Goal: Task Accomplishment & Management: Complete application form

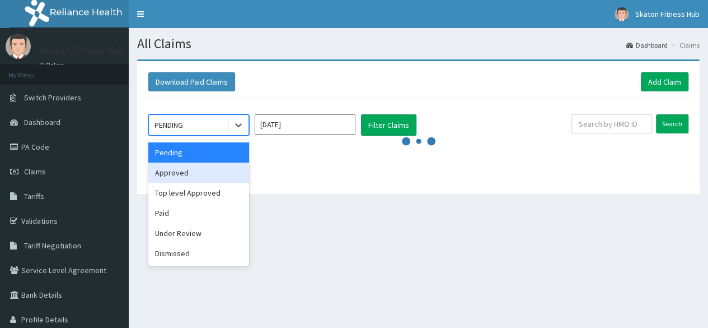
click at [223, 172] on div "Approved" at bounding box center [198, 172] width 101 height 20
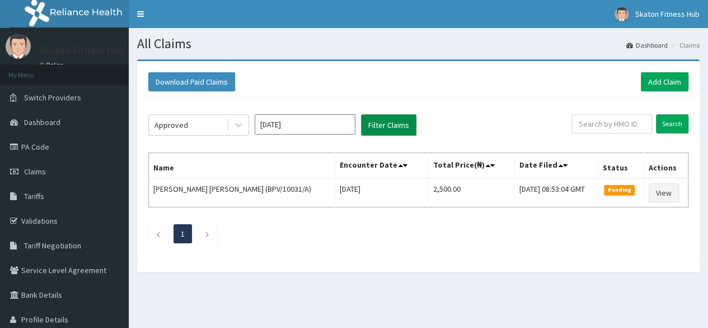
click at [380, 117] on button "Filter Claims" at bounding box center [388, 124] width 55 height 21
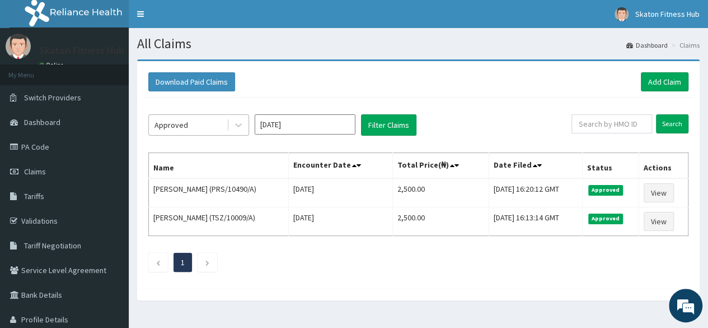
click at [225, 132] on div "Approved" at bounding box center [188, 125] width 78 height 18
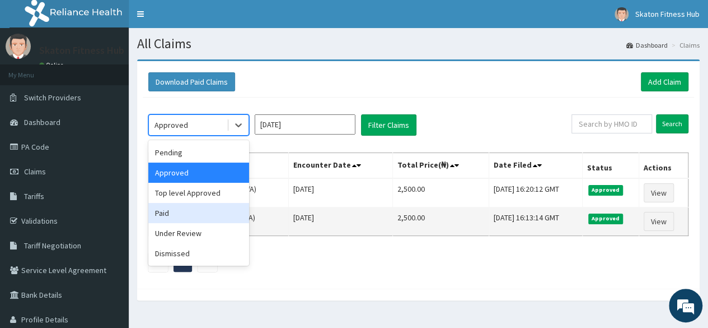
drag, startPoint x: 202, startPoint y: 210, endPoint x: 226, endPoint y: 212, distance: 23.6
click at [226, 212] on div "Paid" at bounding box center [198, 213] width 101 height 20
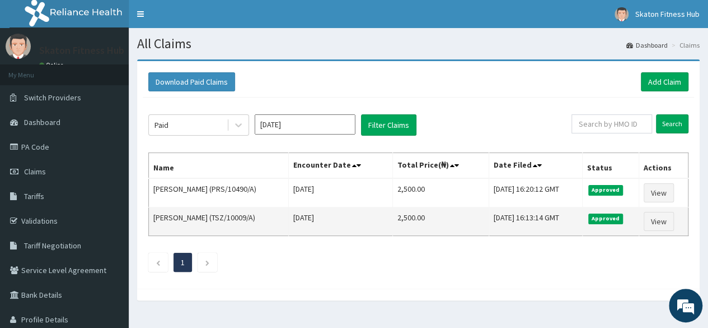
click at [226, 212] on td "Ayotomi Faleyimu (TSZ/10009/A)" at bounding box center [219, 221] width 140 height 29
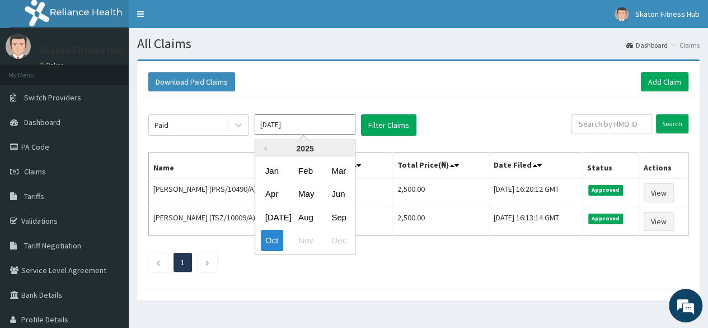
click at [302, 127] on input "Oct 2025" at bounding box center [305, 124] width 101 height 20
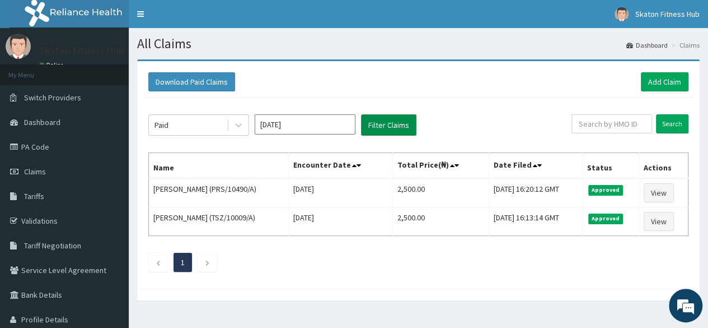
click at [388, 124] on button "Filter Claims" at bounding box center [388, 124] width 55 height 21
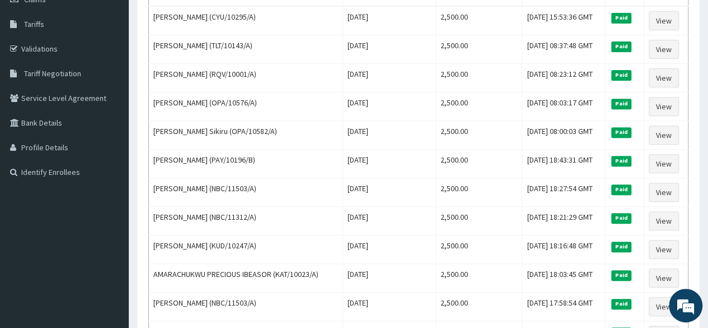
scroll to position [173, 0]
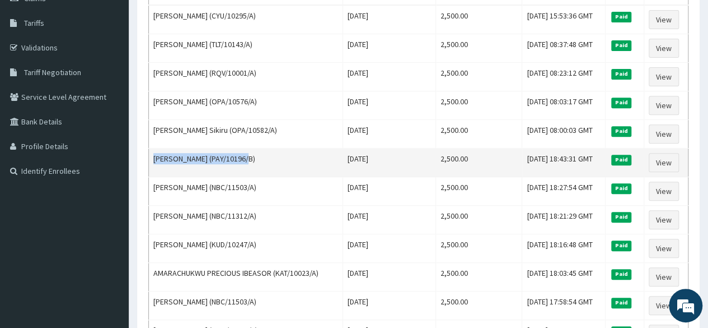
drag, startPoint x: 246, startPoint y: 155, endPoint x: 154, endPoint y: 151, distance: 92.5
click at [154, 151] on td "[PERSON_NAME] (PAY/10196/B)" at bounding box center [246, 162] width 194 height 29
copy td "[PERSON_NAME] (PAY/10196/B)"
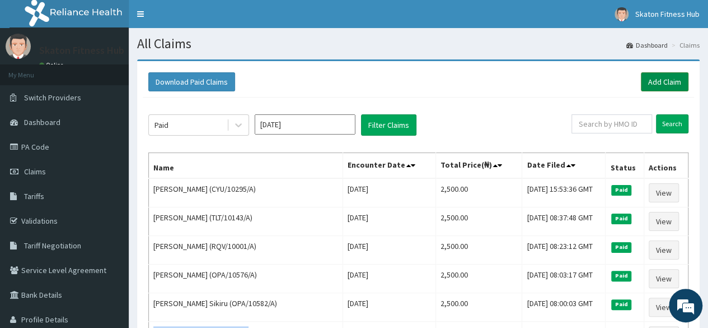
click at [663, 80] on link "Add Claim" at bounding box center [665, 81] width 48 height 19
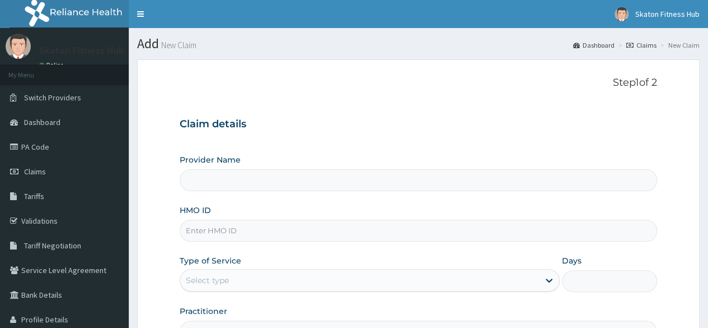
click at [212, 231] on input "HMO ID" at bounding box center [419, 231] width 478 height 22
paste input "[PERSON_NAME] (PAY/10196/B)"
type input "[PERSON_NAME] (PAY/10196/B)"
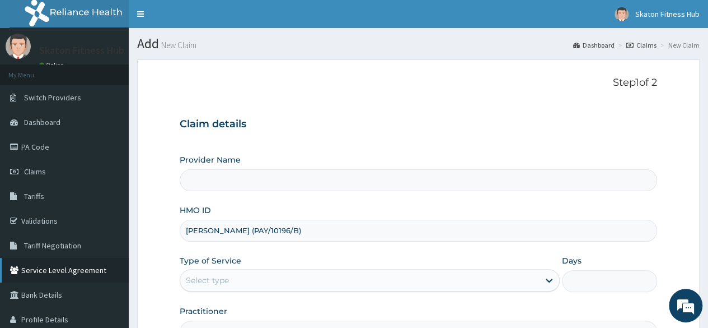
drag, startPoint x: 241, startPoint y: 231, endPoint x: 0, endPoint y: 282, distance: 246.6
click at [0, 282] on div "R EL Toggle navigation Skaton Fitness Hub Skaton Fitness Hub - members@skatonfi…" at bounding box center [354, 230] width 708 height 460
type input "Skaton Fitness Hub"
type input "1"
click at [237, 226] on input "PAY/10196/B)" at bounding box center [419, 231] width 478 height 22
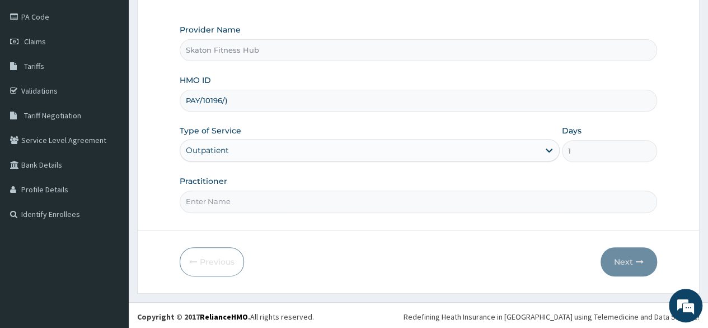
type input "PAY/10196/)"
click at [214, 201] on input "Practitioner" at bounding box center [419, 201] width 478 height 22
paste input "[PERSON_NAME] (PAY/10196/B)"
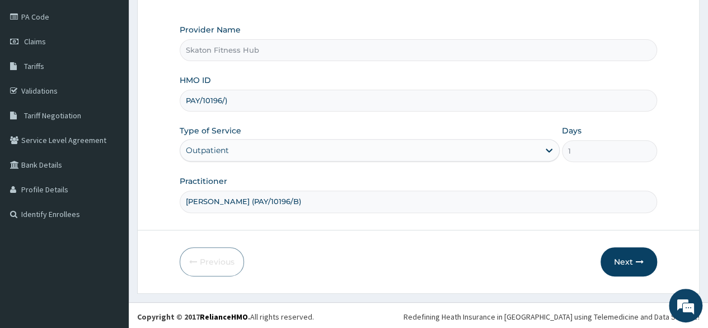
drag, startPoint x: 240, startPoint y: 200, endPoint x: 378, endPoint y: 197, distance: 138.4
click at [378, 197] on input "[PERSON_NAME] (PAY/10196/B)" at bounding box center [419, 201] width 478 height 22
type input "Lukeman Abu"
click at [230, 104] on input "PAY/10196/)" at bounding box center [419, 101] width 478 height 22
type input "PAY/10196/B"
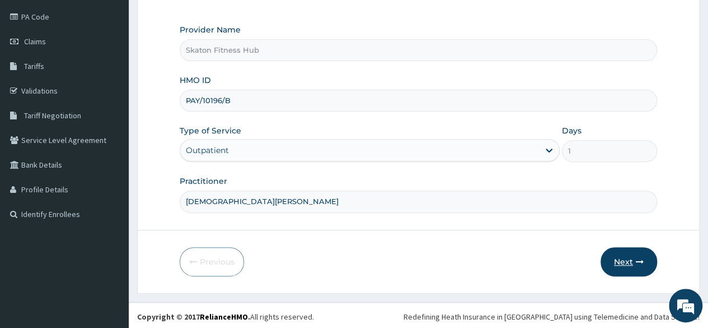
click at [635, 262] on button "Next" at bounding box center [629, 261] width 57 height 29
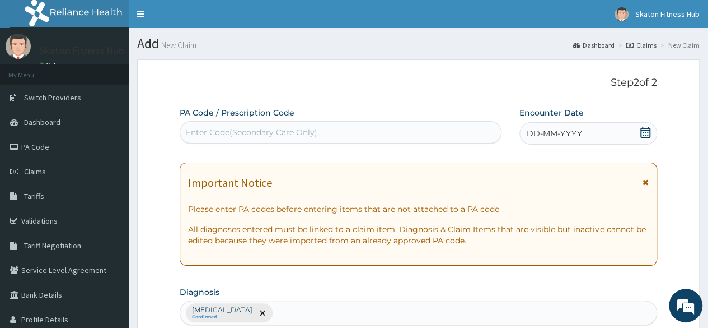
click at [265, 133] on div "Enter Code(Secondary Care Only)" at bounding box center [252, 132] width 132 height 11
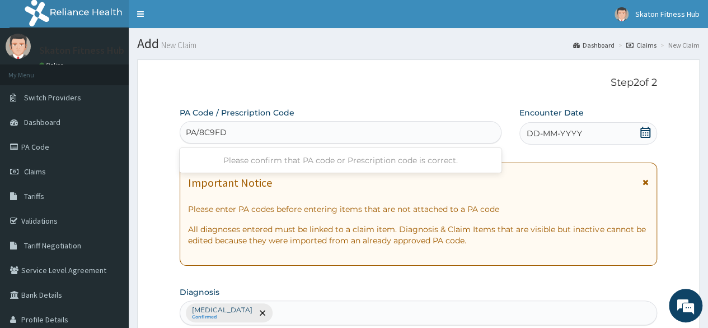
type input "PA/8C9FD3"
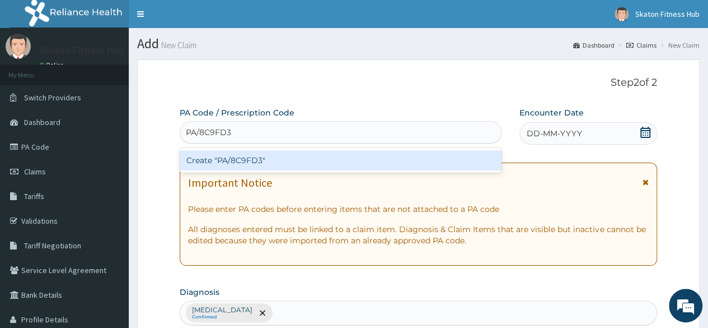
click at [270, 157] on div "Create "PA/8C9FD3"" at bounding box center [340, 160] width 321 height 20
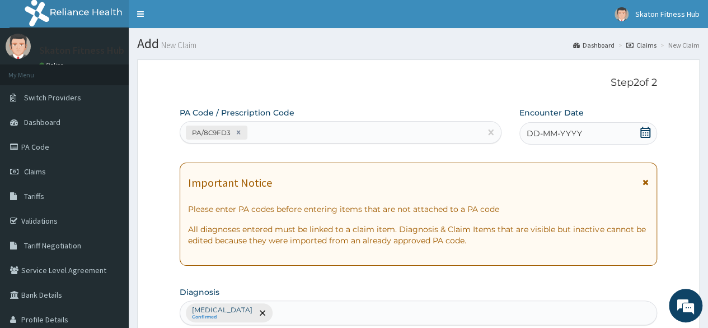
click at [646, 130] on icon at bounding box center [646, 132] width 10 height 11
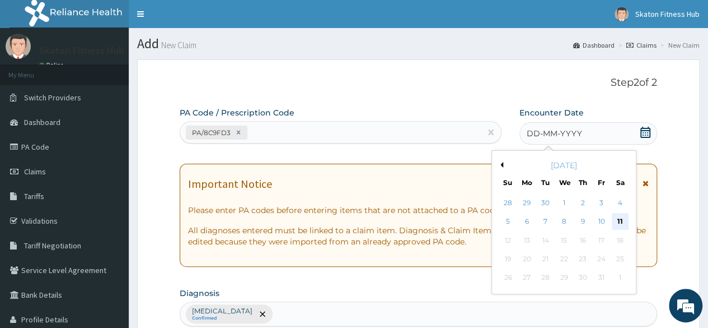
click at [620, 218] on div "11" at bounding box center [620, 221] width 17 height 17
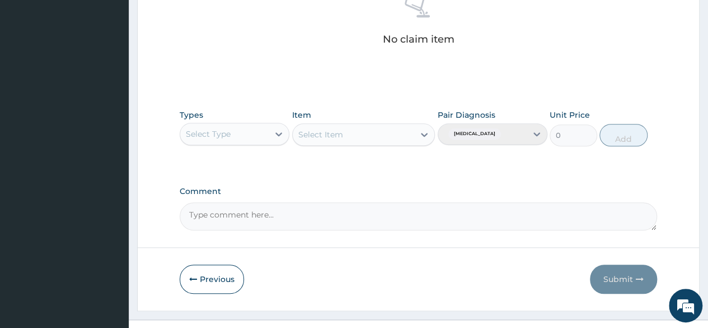
scroll to position [478, 0]
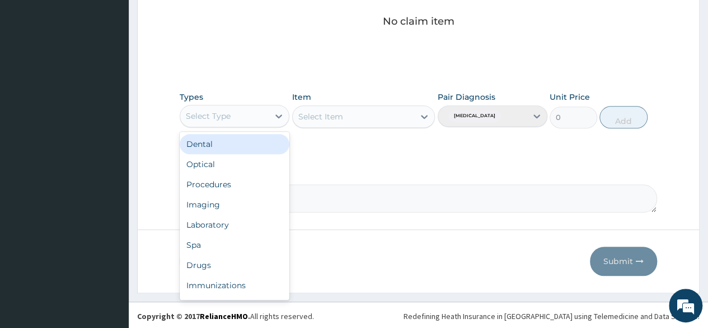
click at [235, 110] on div "Select Type" at bounding box center [224, 116] width 88 height 18
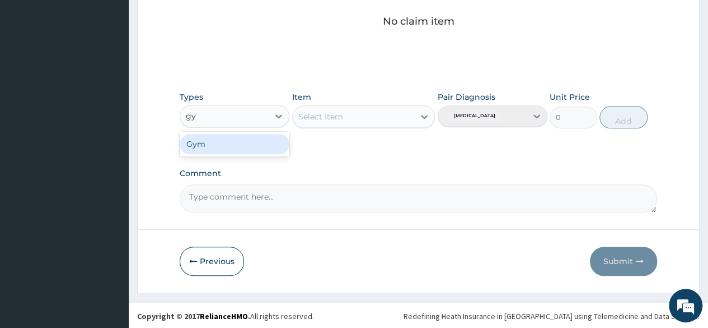
type input "gym"
click at [231, 144] on div "Gym" at bounding box center [235, 144] width 110 height 20
click at [341, 113] on div "Select Item" at bounding box center [363, 116] width 143 height 22
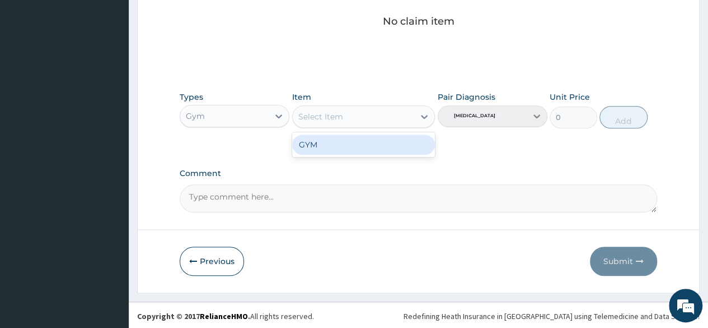
click at [341, 113] on div "Select Item" at bounding box center [321, 116] width 45 height 11
click at [341, 148] on div "GYM" at bounding box center [363, 144] width 143 height 20
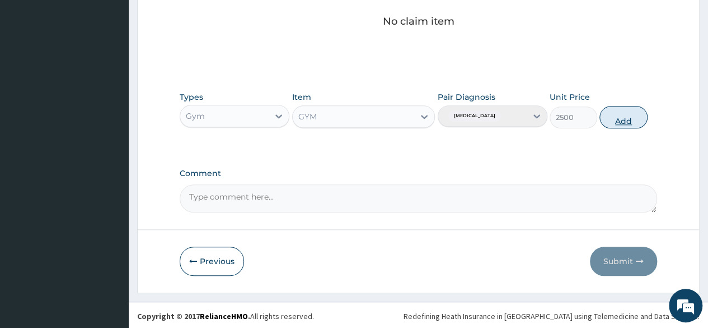
click at [638, 113] on button "Add" at bounding box center [624, 117] width 48 height 22
type input "0"
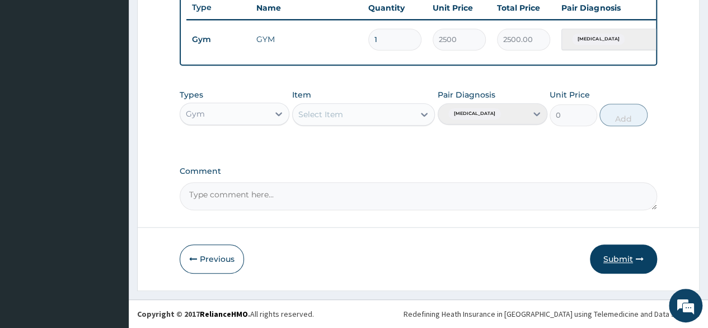
click at [627, 260] on button "Submit" at bounding box center [623, 258] width 67 height 29
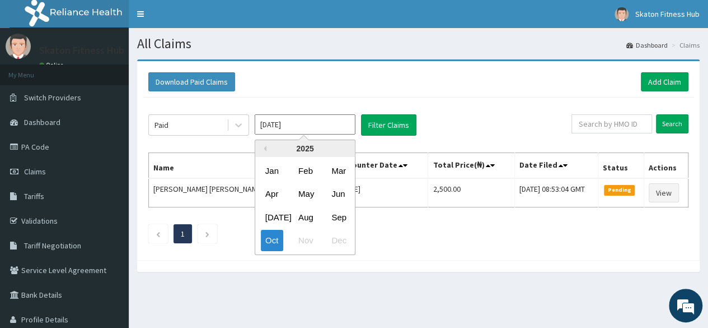
click at [289, 127] on input "Oct 2025" at bounding box center [305, 124] width 101 height 20
click at [344, 218] on div "Sep" at bounding box center [338, 217] width 22 height 21
type input "Sep 2025"
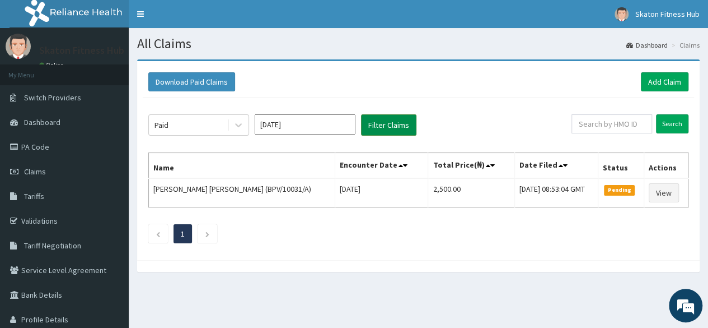
click at [384, 133] on button "Filter Claims" at bounding box center [388, 124] width 55 height 21
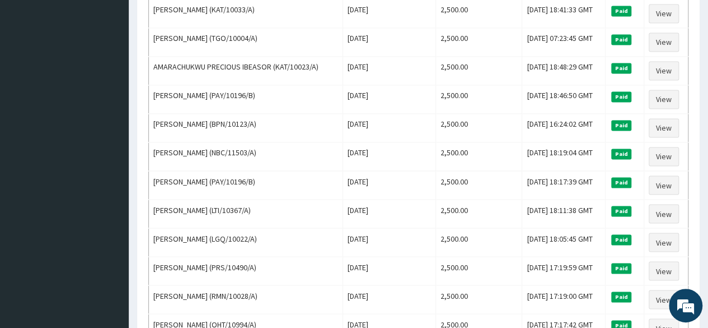
scroll to position [897, 0]
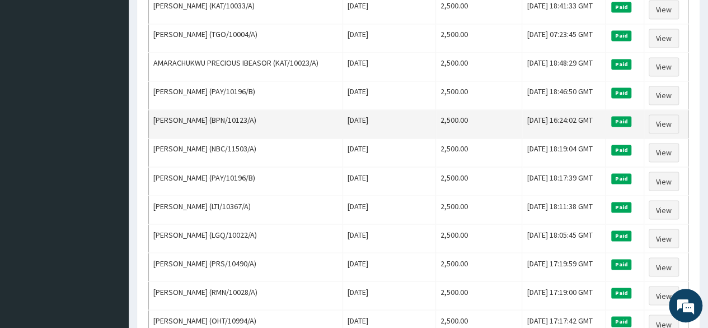
drag, startPoint x: 271, startPoint y: 104, endPoint x: 153, endPoint y: 106, distance: 117.6
click at [153, 110] on td "Emmanuel Bullem (BPN/10123/A)" at bounding box center [246, 124] width 194 height 29
copy td "[PERSON_NAME] (BPN/10123/A)"
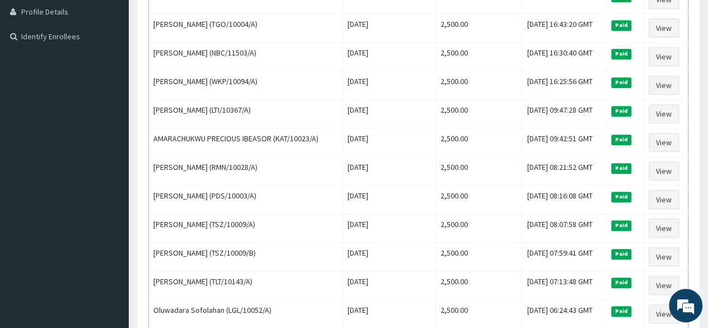
scroll to position [0, 0]
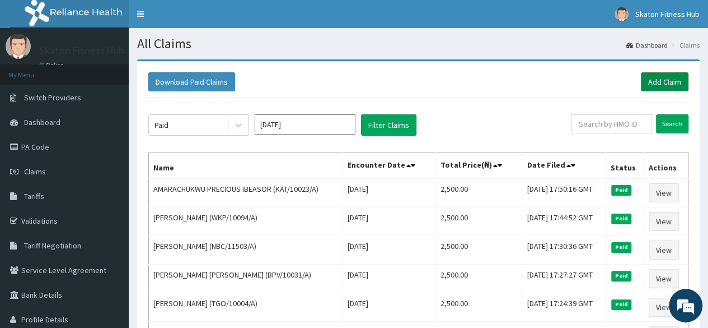
click at [653, 78] on link "Add Claim" at bounding box center [665, 81] width 48 height 19
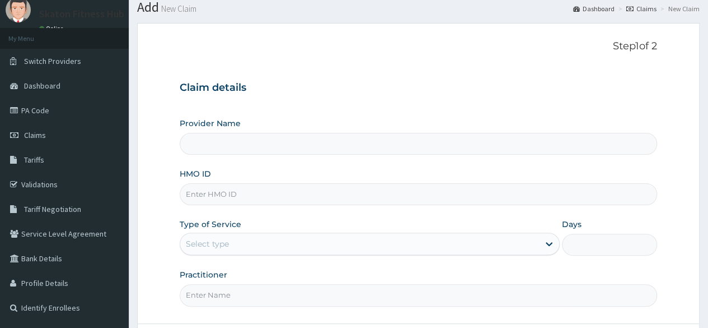
scroll to position [37, 0]
click at [218, 192] on input "HMO ID" at bounding box center [419, 194] width 478 height 22
paste input "[PERSON_NAME] (BPN/10123/A)"
type input "[PERSON_NAME] (BPN/10123/A)"
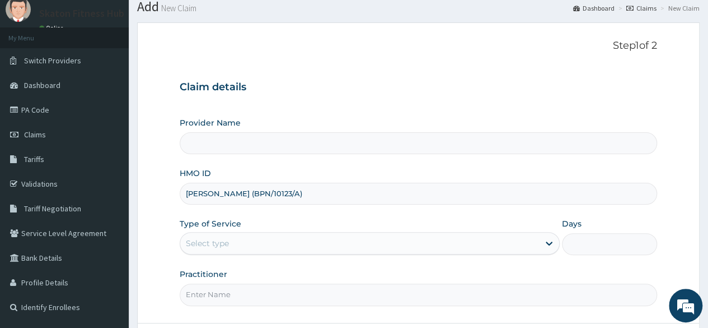
type input "Skaton Fitness Hub"
type input "1"
click at [260, 194] on input "[PERSON_NAME] (BPN/10123/A)" at bounding box center [419, 194] width 478 height 22
drag, startPoint x: 260, startPoint y: 194, endPoint x: 318, endPoint y: 187, distance: 58.6
click at [318, 187] on input "[PERSON_NAME] (BPN/10123/A)" at bounding box center [419, 194] width 478 height 22
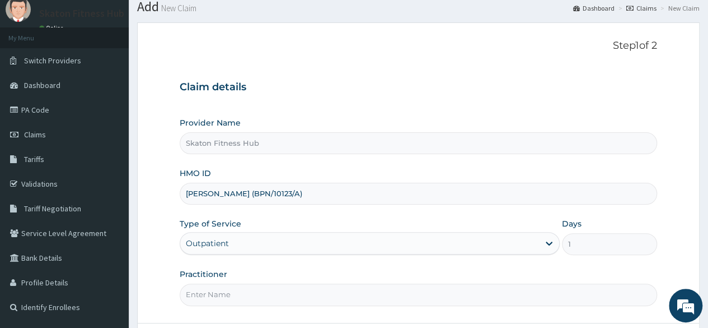
click at [318, 187] on input "[PERSON_NAME] (BPN/10123/A)" at bounding box center [419, 194] width 478 height 22
drag, startPoint x: 260, startPoint y: 194, endPoint x: 161, endPoint y: 187, distance: 99.9
click at [161, 187] on form "Step 1 of 2 Claim details Provider Name Skaton Fitness Hub HMO ID Emmanuel Bull…" at bounding box center [418, 203] width 563 height 363
click at [240, 196] on input "BPN/10123/A)" at bounding box center [419, 194] width 478 height 22
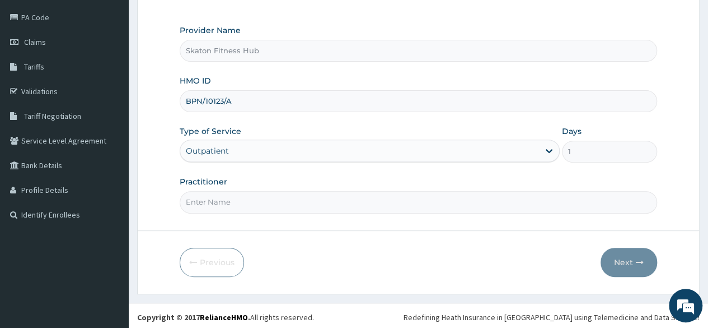
scroll to position [130, 0]
type input "BPN/10123/A"
click at [222, 195] on input "Practitioner" at bounding box center [419, 201] width 478 height 22
paste input "[PERSON_NAME] (BPN/10123/A)"
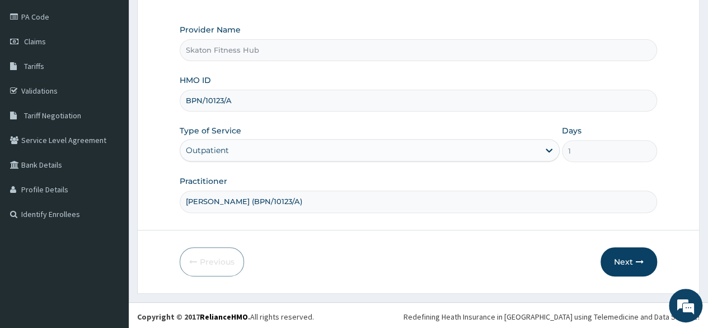
drag, startPoint x: 254, startPoint y: 198, endPoint x: 448, endPoint y: 180, distance: 194.7
click at [448, 180] on div "Practitioner Emmanuel Bullem (BPN/10123/A)" at bounding box center [419, 193] width 478 height 37
type input "Emmanuel Bullem"
click at [625, 262] on button "Next" at bounding box center [629, 261] width 57 height 29
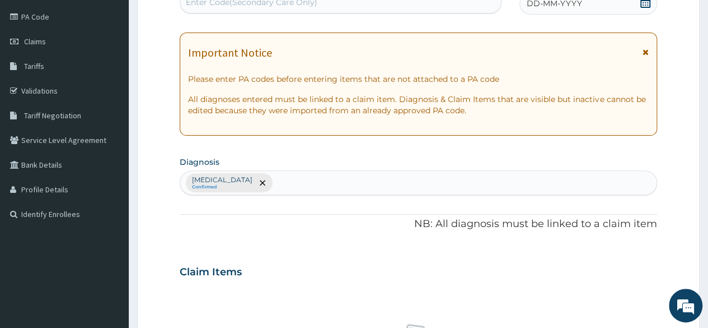
scroll to position [0, 0]
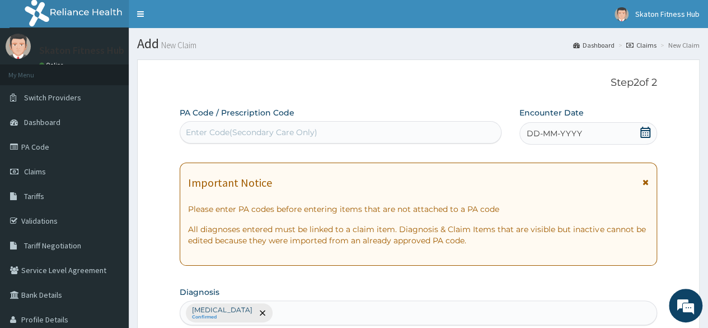
click at [253, 128] on div "Enter Code(Secondary Care Only)" at bounding box center [252, 132] width 132 height 11
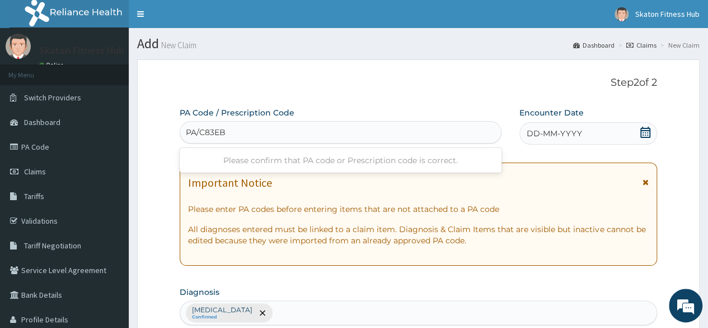
type input "PA/C83EB7"
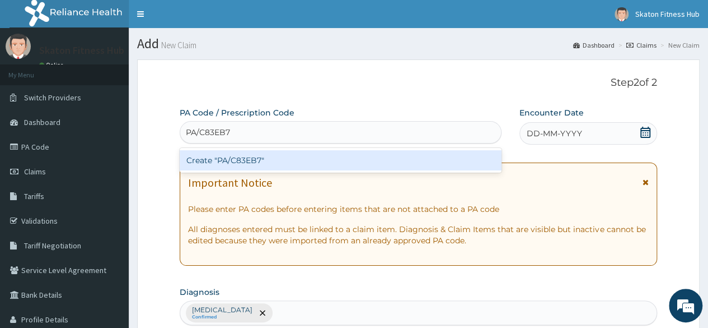
click at [262, 164] on div "Create "PA/C83EB7"" at bounding box center [340, 160] width 321 height 20
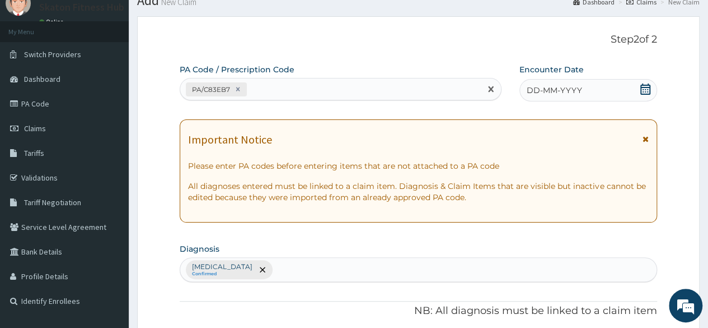
scroll to position [54, 0]
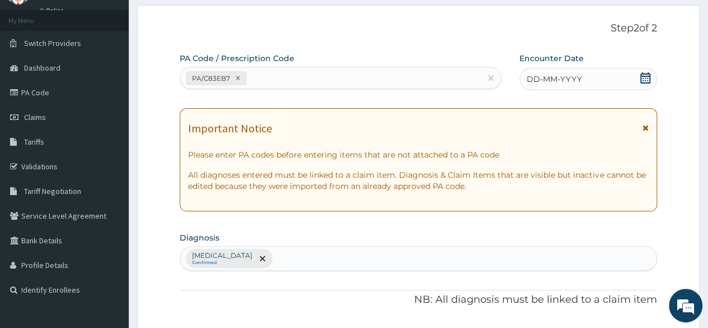
click at [647, 75] on icon at bounding box center [646, 77] width 10 height 11
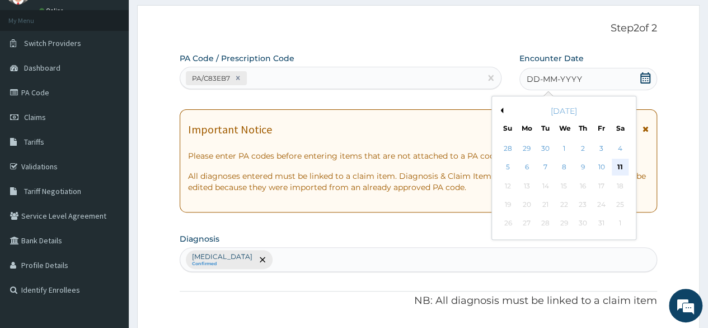
click at [619, 159] on div "11" at bounding box center [620, 167] width 17 height 17
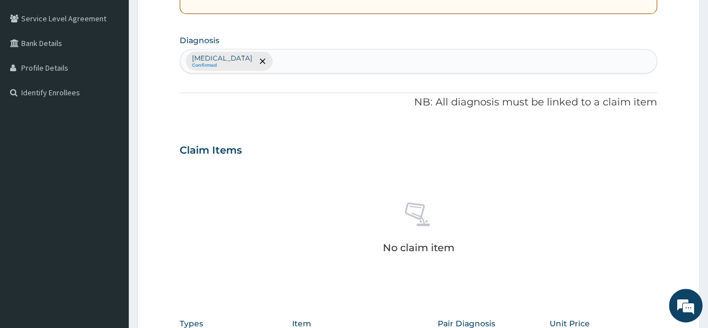
scroll to position [257, 0]
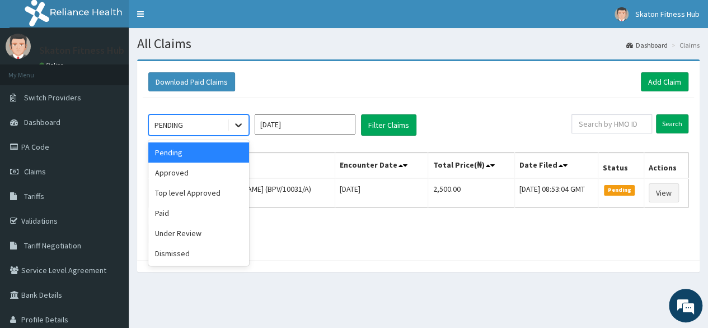
click at [241, 127] on icon at bounding box center [238, 124] width 11 height 11
click at [212, 173] on div "Approved" at bounding box center [198, 172] width 101 height 20
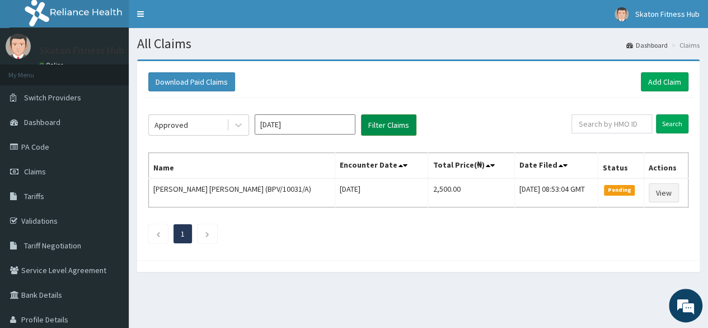
click at [390, 114] on button "Filter Claims" at bounding box center [388, 124] width 55 height 21
click at [390, 119] on button "Filter Claims" at bounding box center [388, 124] width 55 height 21
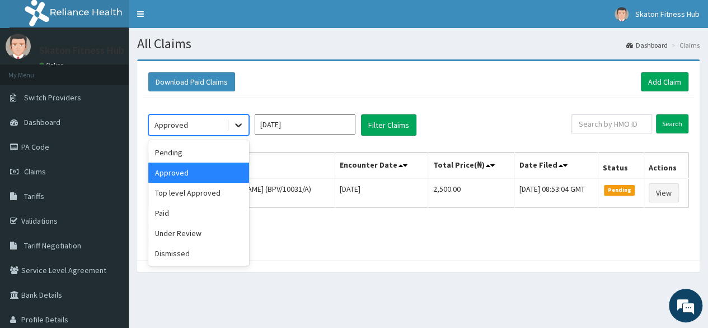
click at [229, 123] on div at bounding box center [239, 125] width 20 height 20
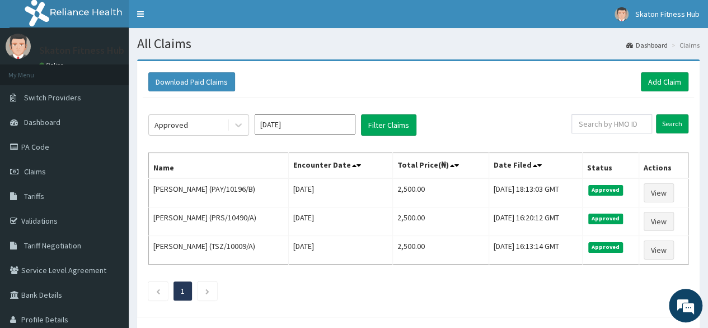
click at [483, 109] on div "Approved [DATE] Filter Claims Search Name Encounter Date Total Price(₦) Date Fi…" at bounding box center [419, 204] width 552 height 214
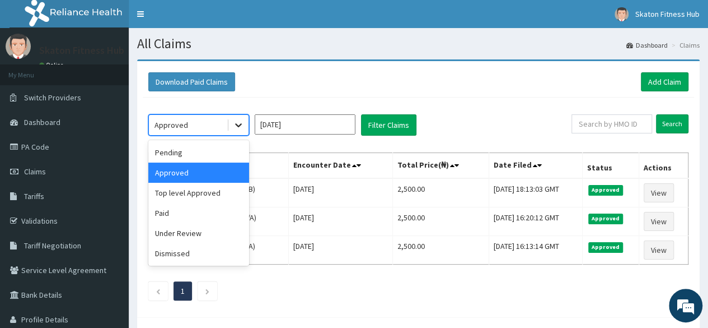
click at [246, 129] on div at bounding box center [239, 125] width 20 height 20
click at [222, 148] on div "Pending" at bounding box center [198, 152] width 101 height 20
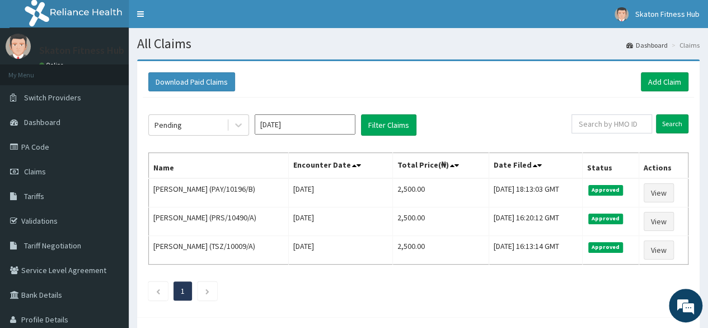
click at [391, 111] on div "Pending [DATE] Filter Claims Search Name Encounter Date Total Price(₦) Date Fil…" at bounding box center [419, 204] width 552 height 214
click at [389, 125] on button "Filter Claims" at bounding box center [388, 124] width 55 height 21
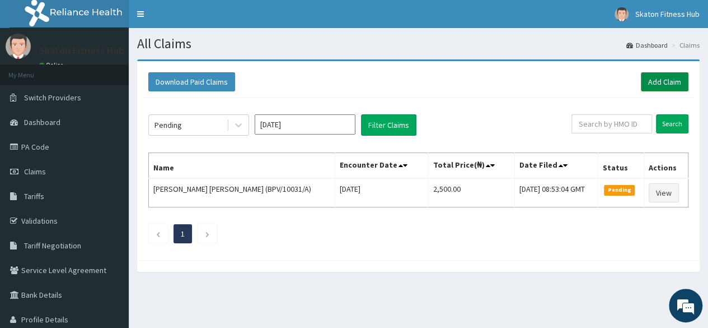
click at [645, 83] on link "Add Claim" at bounding box center [665, 81] width 48 height 19
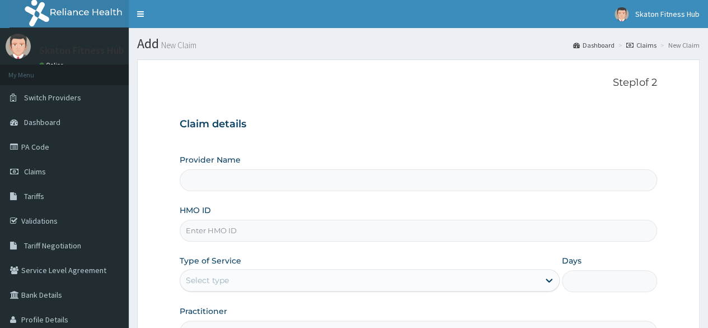
click at [203, 237] on input "HMO ID" at bounding box center [419, 231] width 478 height 22
paste input "[PERSON_NAME] (BPN/10123/A)"
type input "[PERSON_NAME] (BPN/10123/A)"
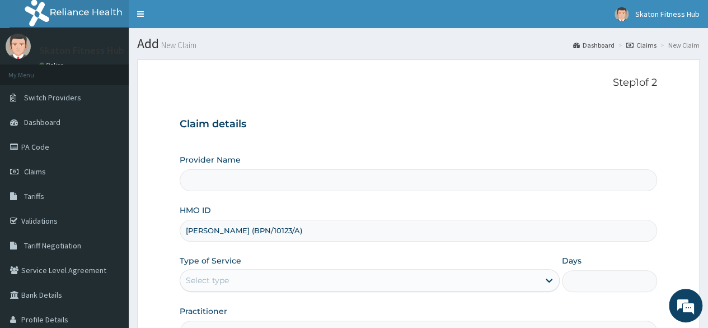
type input "Skaton Fitness Hub"
type input "1"
drag, startPoint x: 258, startPoint y: 229, endPoint x: 264, endPoint y: 241, distance: 13.0
click at [264, 241] on div "Provider Name Skaton Fitness Hub HMO ID Emmanuel Bullem (BPN/10123/A) Type of S…" at bounding box center [419, 248] width 478 height 188
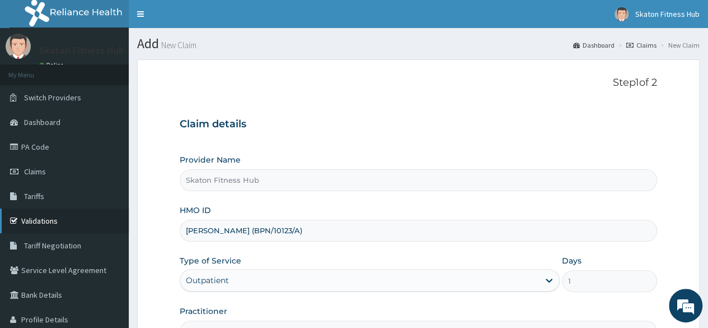
drag, startPoint x: 260, startPoint y: 230, endPoint x: 111, endPoint y: 218, distance: 149.4
click at [111, 218] on div "R EL Toggle navigation Skaton Fitness Hub Skaton Fitness Hub - members@skatonfi…" at bounding box center [354, 230] width 708 height 460
click at [252, 231] on input "BPN/10123/A)" at bounding box center [419, 231] width 478 height 22
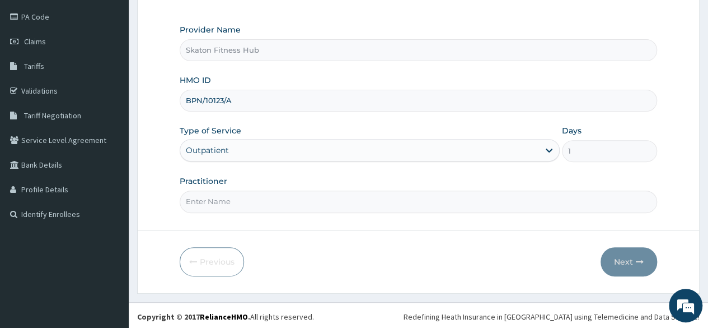
type input "BPN/10123/A"
click at [197, 199] on input "Practitioner" at bounding box center [419, 201] width 478 height 22
paste input "[PERSON_NAME] (BPN/10123/A)"
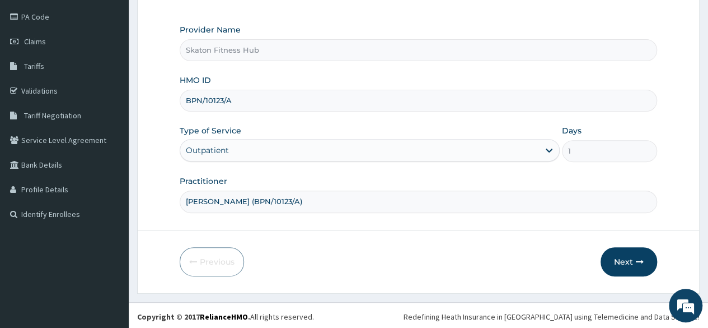
drag, startPoint x: 257, startPoint y: 200, endPoint x: 489, endPoint y: 174, distance: 233.9
click at [489, 175] on div "Practitioner Emmanuel Bullem (BPN/10123/A)" at bounding box center [419, 193] width 478 height 37
type input "Emmanuel Bullem"
click at [637, 261] on icon "button" at bounding box center [640, 262] width 8 height 8
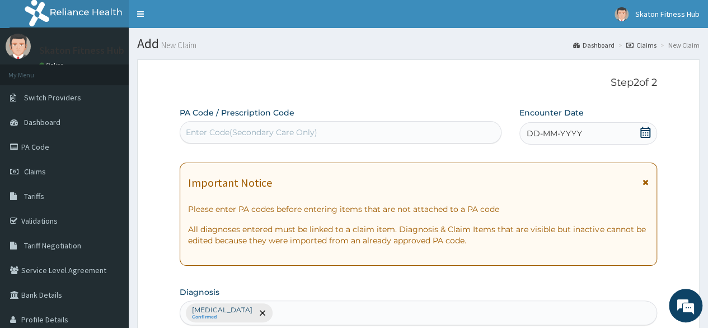
click at [222, 130] on div "Enter Code(Secondary Care Only)" at bounding box center [252, 132] width 132 height 11
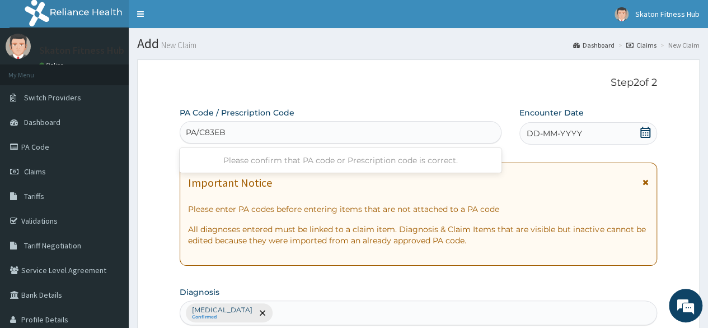
type input "PA/C83EB7"
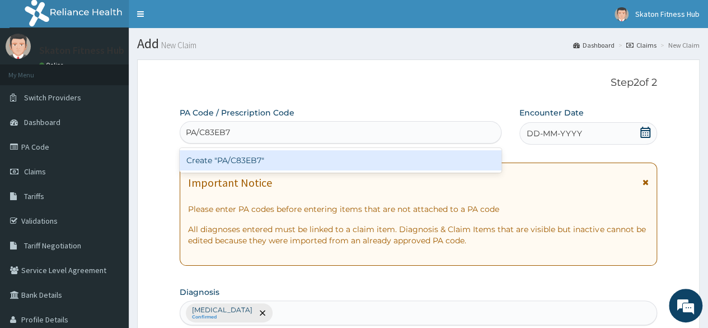
click at [234, 157] on div "Create "PA/C83EB7"" at bounding box center [340, 160] width 321 height 20
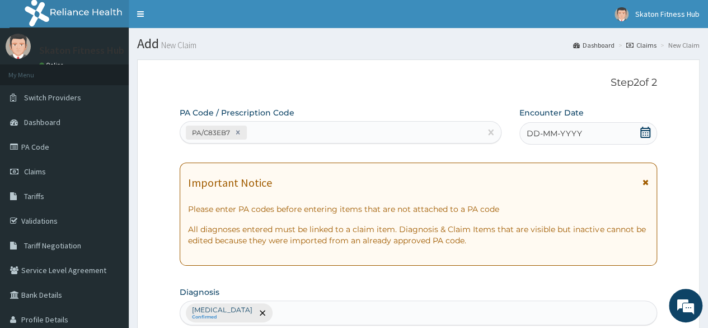
click at [647, 133] on icon at bounding box center [645, 132] width 11 height 11
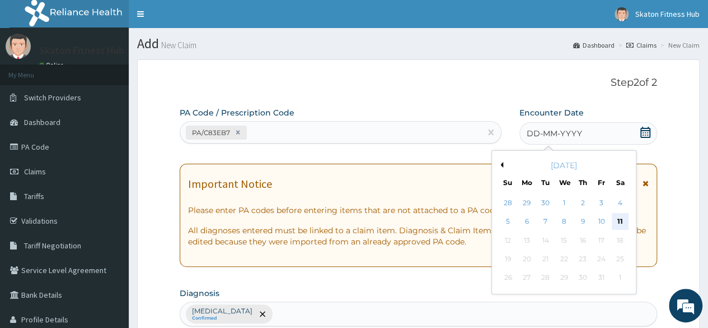
click at [620, 223] on div "11" at bounding box center [620, 221] width 17 height 17
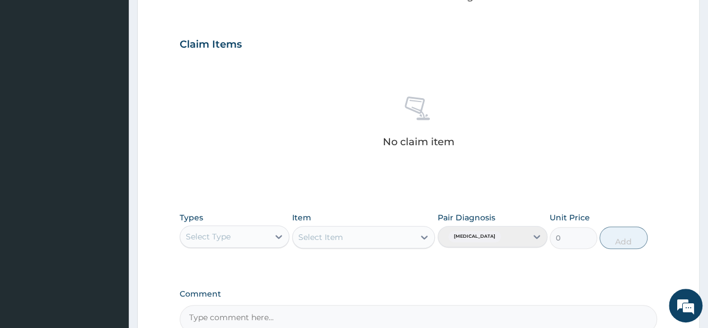
scroll to position [360, 0]
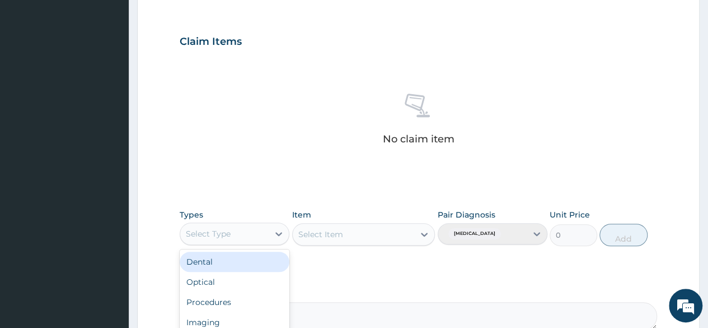
click at [241, 238] on div "Select Type" at bounding box center [224, 234] width 88 height 18
type input "gy"
click at [247, 261] on div "Gym" at bounding box center [235, 261] width 110 height 20
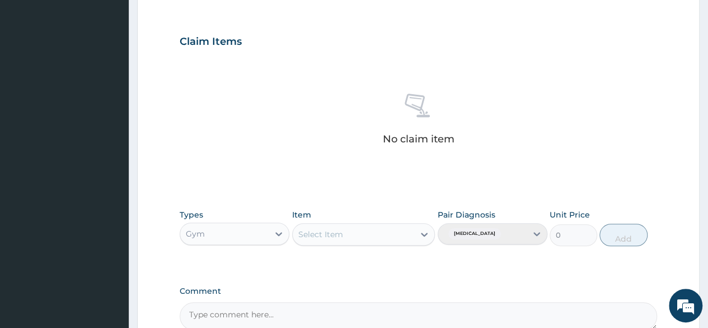
click at [334, 233] on div "Select Item" at bounding box center [363, 234] width 143 height 22
click at [334, 233] on div "Select Item" at bounding box center [321, 234] width 45 height 11
click at [333, 257] on div "GYM" at bounding box center [363, 262] width 143 height 20
click at [627, 237] on button "Add" at bounding box center [624, 234] width 48 height 22
type input "0"
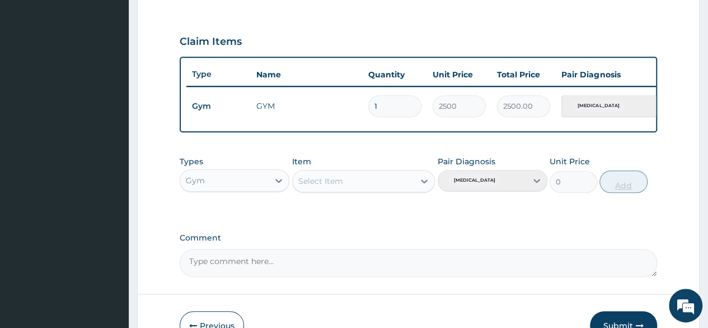
scroll to position [433, 0]
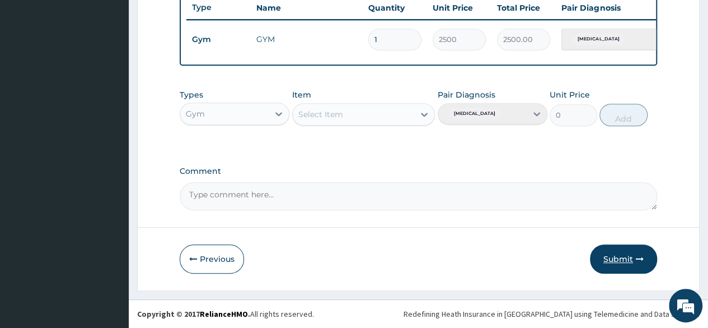
click at [616, 260] on button "Submit" at bounding box center [623, 258] width 67 height 29
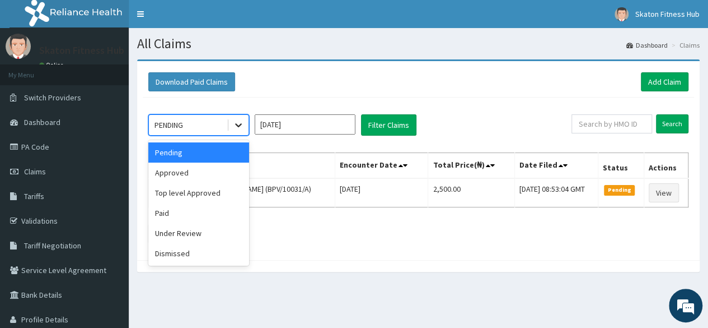
click at [236, 129] on icon at bounding box center [238, 124] width 11 height 11
click at [217, 172] on div "Approved" at bounding box center [198, 172] width 101 height 20
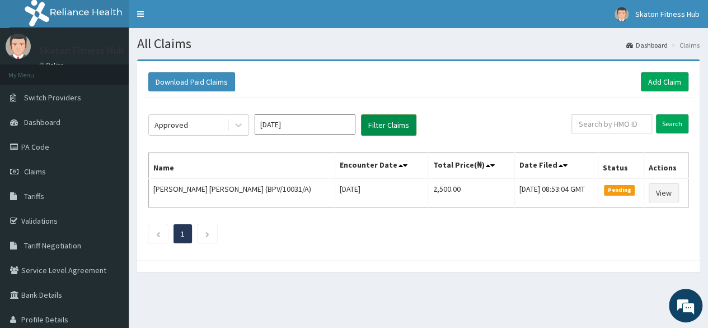
click at [380, 128] on button "Filter Claims" at bounding box center [388, 124] width 55 height 21
